Goal: Task Accomplishment & Management: Use online tool/utility

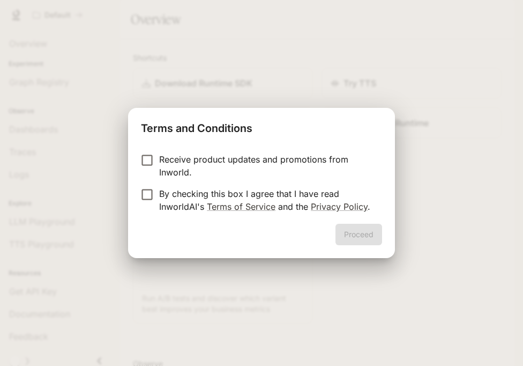
drag, startPoint x: 282, startPoint y: 192, endPoint x: 294, endPoint y: 199, distance: 14.6
click at [282, 192] on p "By checking this box I agree that I have read InworldAI's Terms of Service and …" at bounding box center [266, 200] width 215 height 26
click at [344, 230] on button "Proceed" at bounding box center [359, 234] width 47 height 21
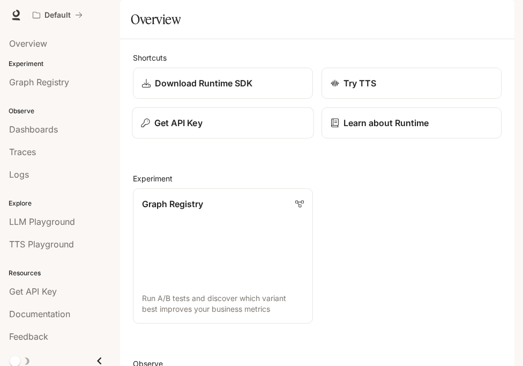
click at [221, 129] on div "Get API Key" at bounding box center [223, 122] width 164 height 13
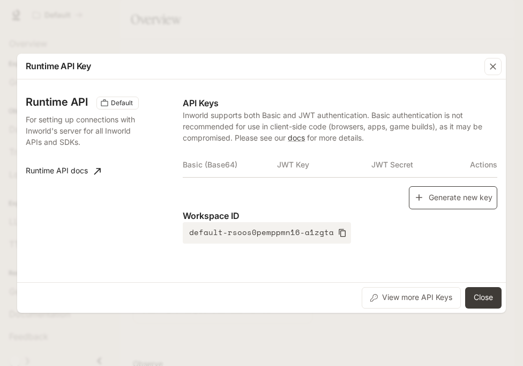
click at [438, 194] on button "Generate new key" at bounding box center [453, 197] width 88 height 23
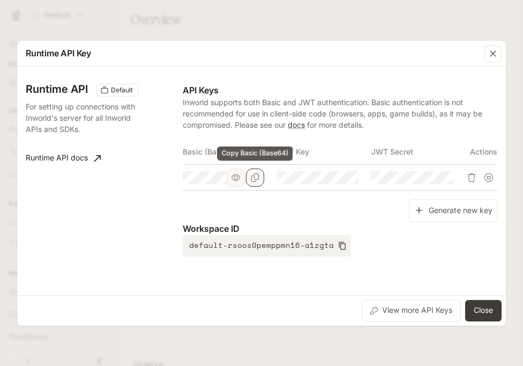
click at [254, 182] on button "Copy Basic (Base64)" at bounding box center [255, 177] width 18 height 18
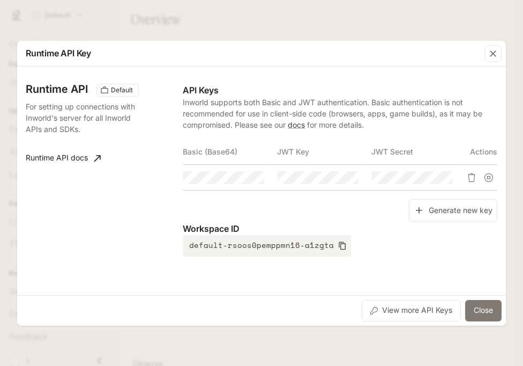
click at [485, 315] on button "Close" at bounding box center [483, 310] width 36 height 21
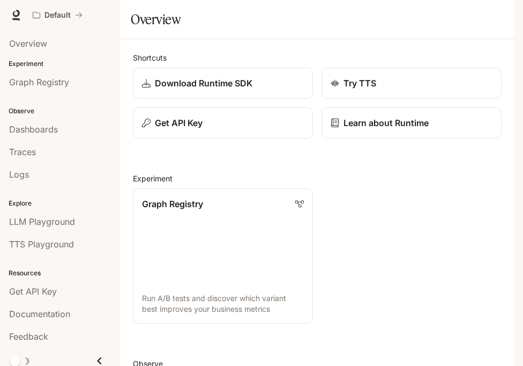
click at [498, 10] on div "button" at bounding box center [499, 15] width 15 height 15
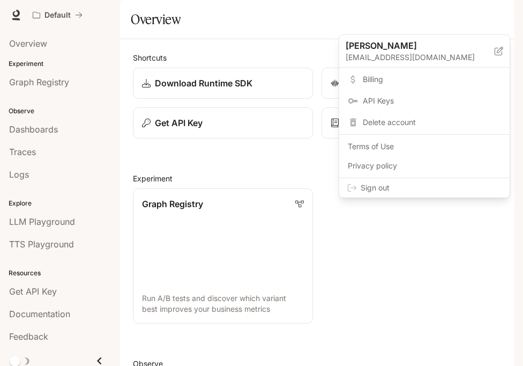
click at [445, 195] on div "Sign out" at bounding box center [424, 187] width 171 height 19
